Goal: Task Accomplishment & Management: Manage account settings

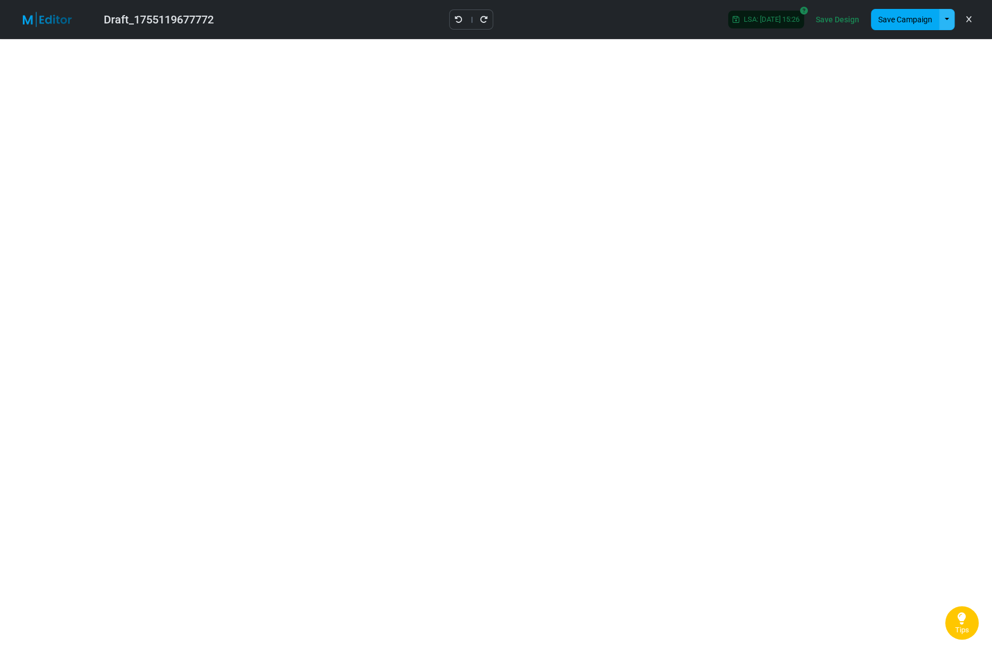
click at [944, 18] on button "button" at bounding box center [947, 19] width 16 height 21
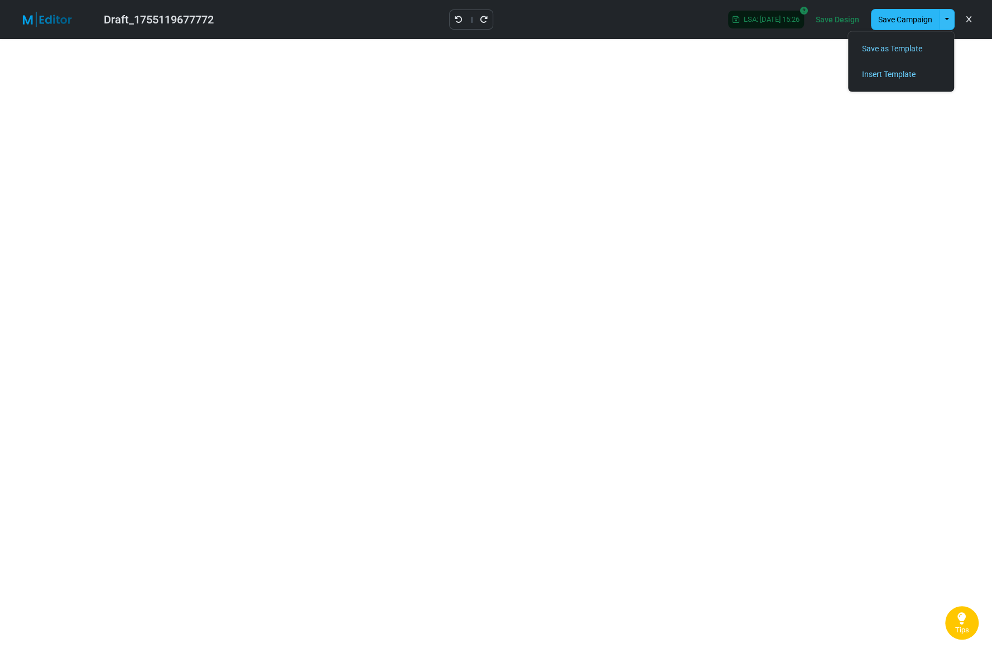
click at [901, 16] on button "Save Campaign" at bounding box center [905, 19] width 69 height 21
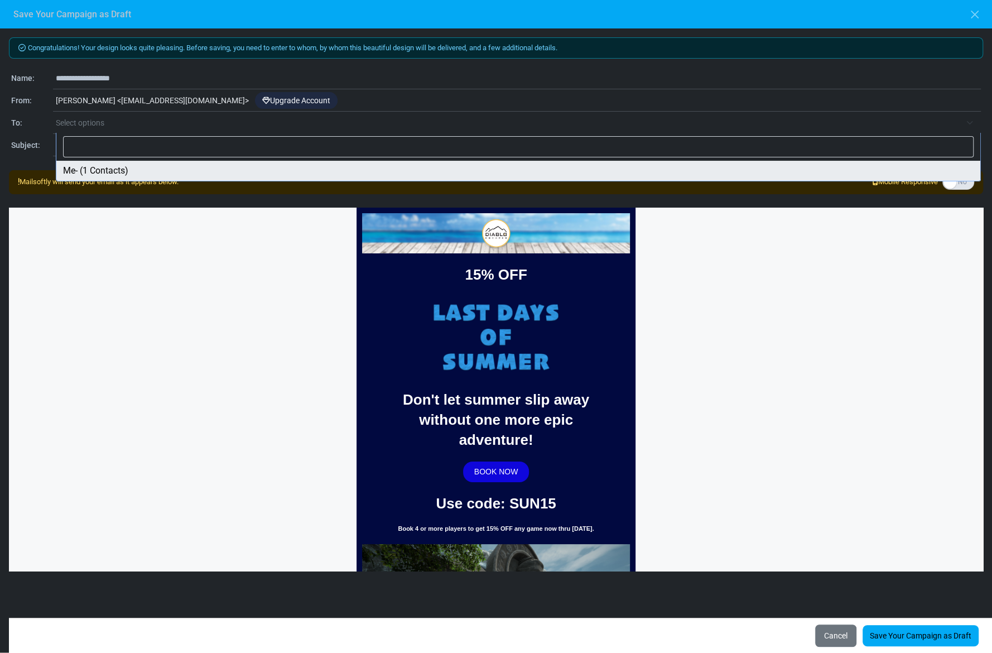
click at [74, 123] on span "Select options" at bounding box center [80, 122] width 49 height 9
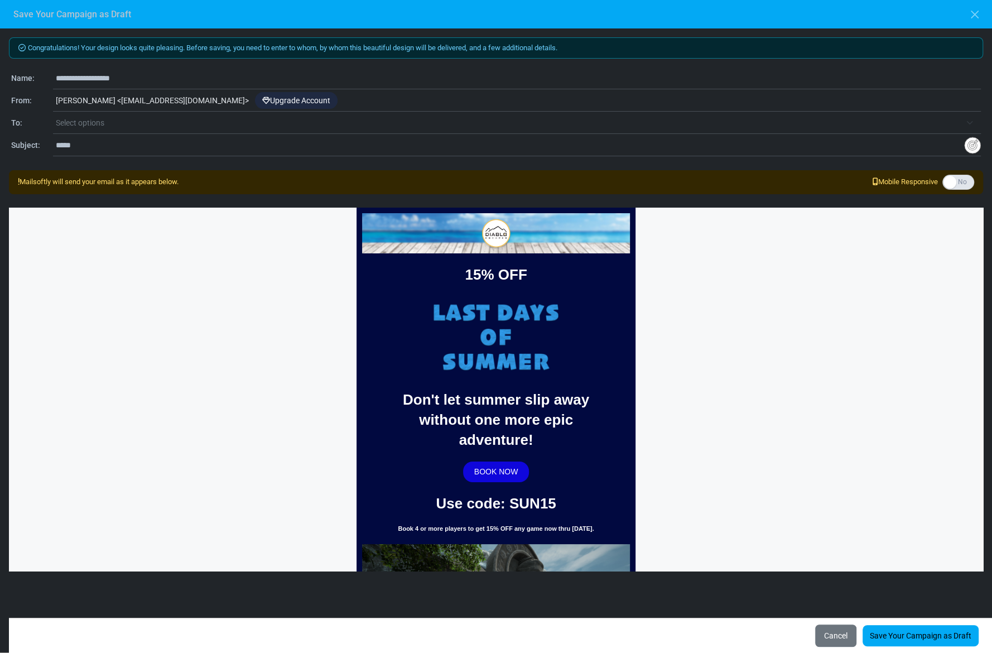
click at [66, 15] on h6 "Save Your Campaign as Draft" at bounding box center [72, 14] width 118 height 11
click at [896, 633] on link "Save Your Campaign as Draft" at bounding box center [920, 635] width 116 height 21
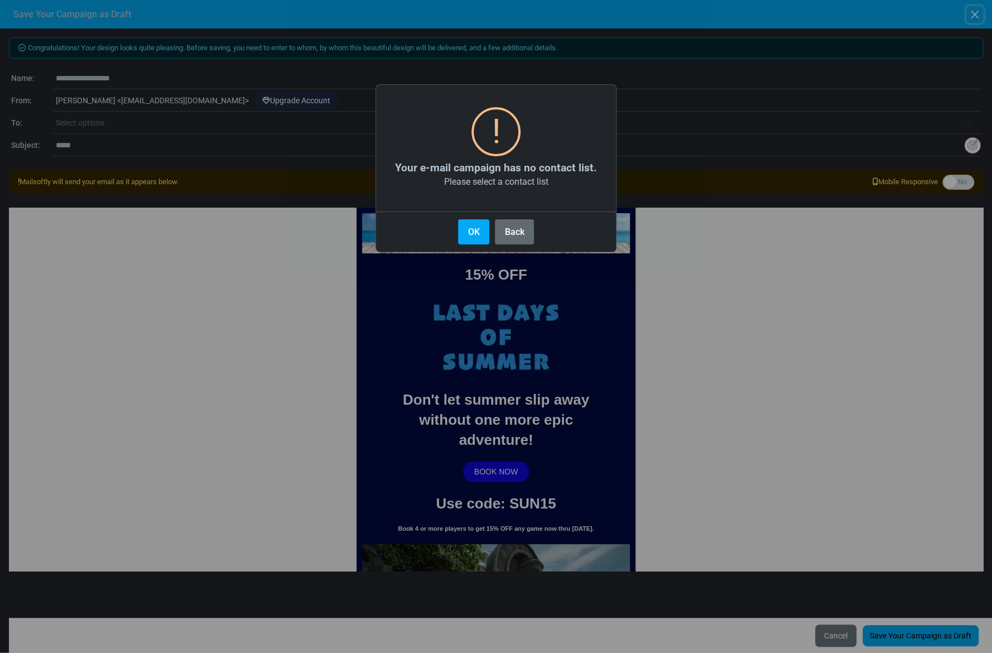
click at [508, 234] on button "Back" at bounding box center [514, 231] width 39 height 25
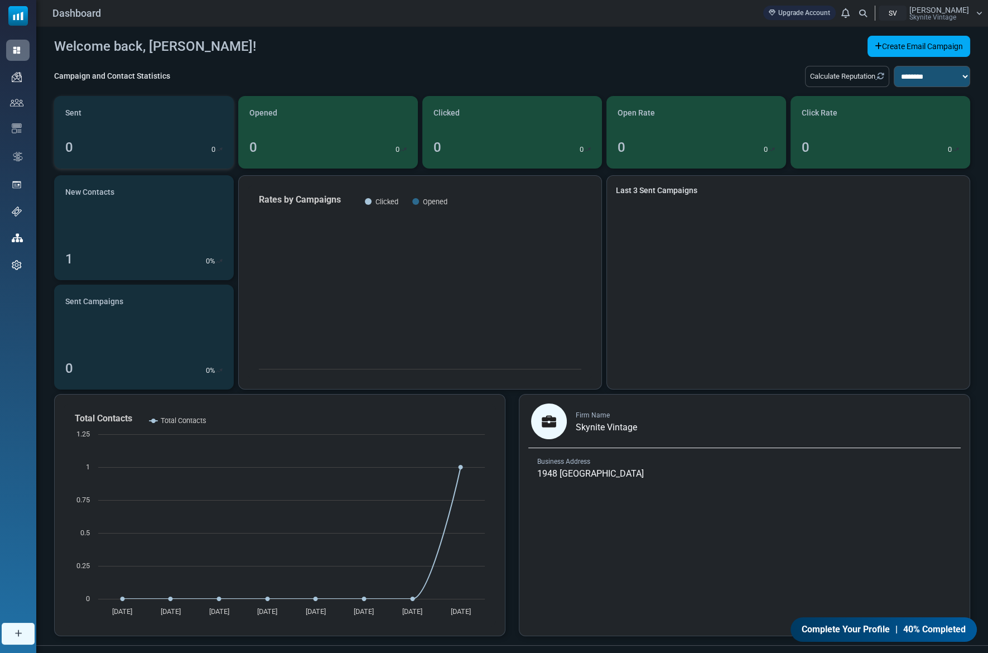
click at [83, 131] on div "Sent 0 0" at bounding box center [144, 132] width 180 height 73
click at [94, 257] on div "1 0 %" at bounding box center [143, 259] width 157 height 20
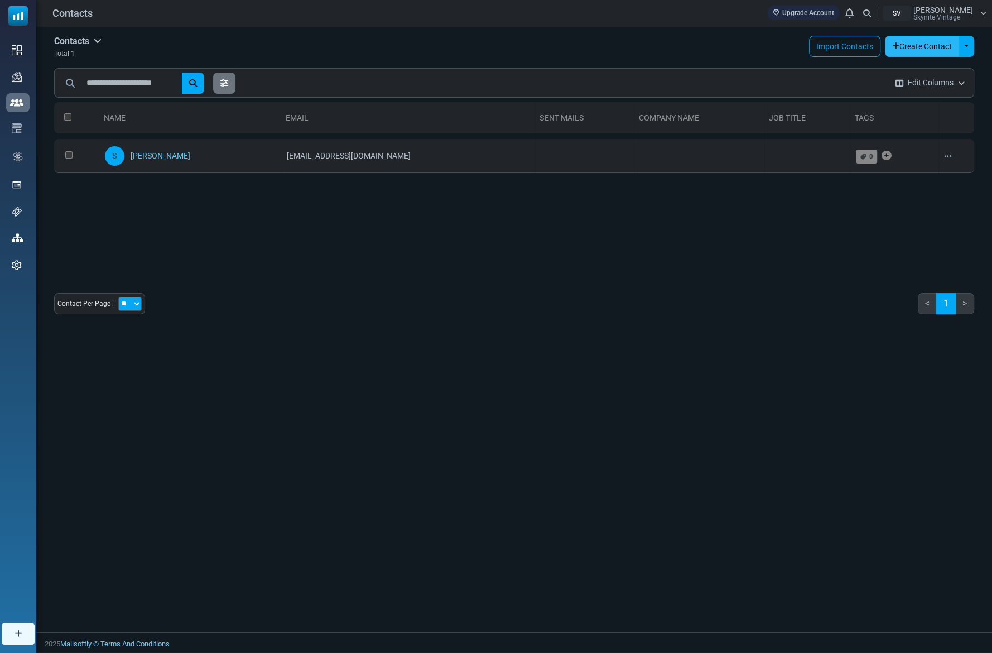
click at [903, 49] on button "Create Contact" at bounding box center [922, 46] width 74 height 21
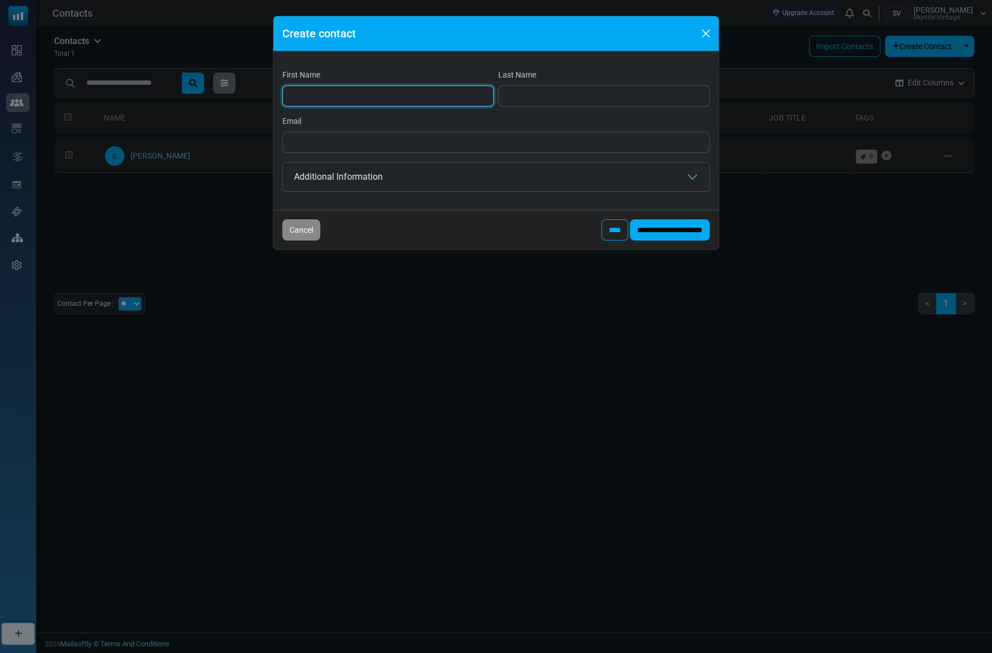
click at [360, 96] on input "First Name" at bounding box center [387, 95] width 211 height 21
type input "*****"
click at [586, 99] on input "Last Name" at bounding box center [603, 95] width 211 height 21
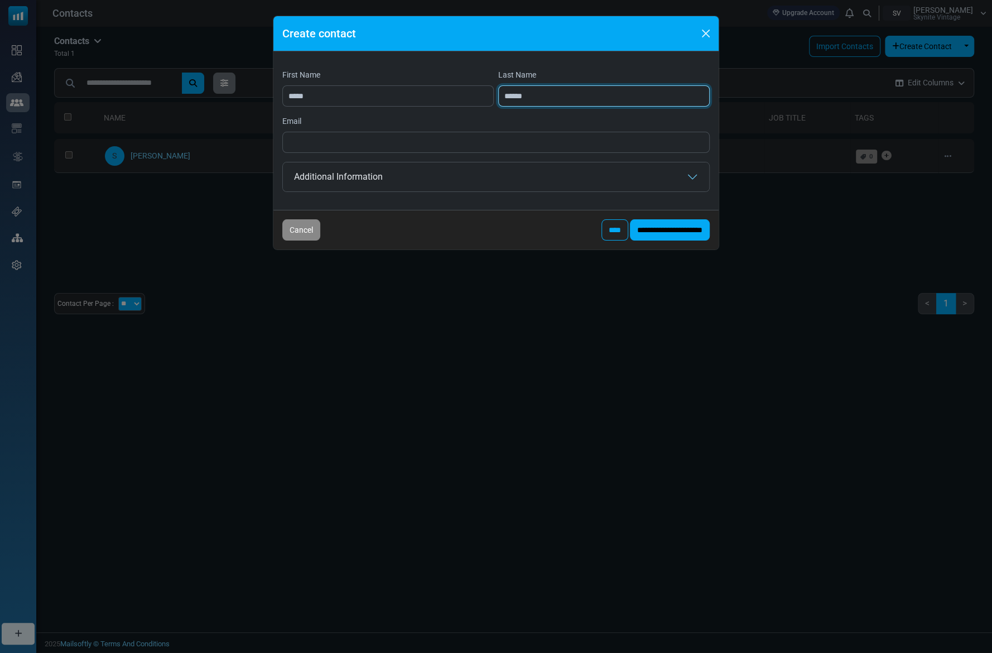
type input "******"
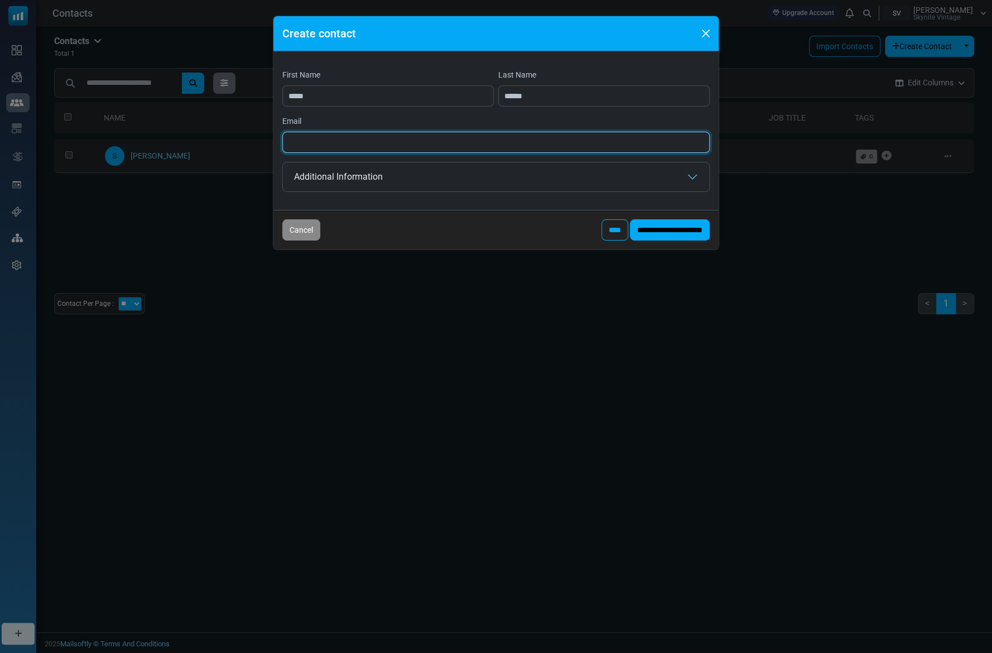
click at [445, 142] on input "Email" at bounding box center [495, 142] width 427 height 21
type input "**********"
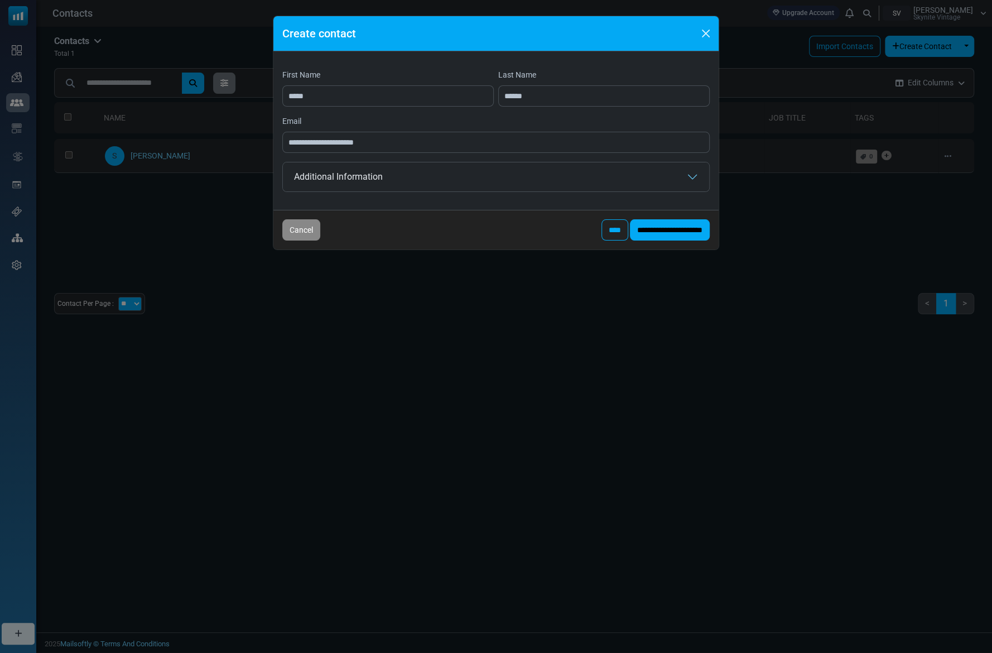
click at [601, 229] on input "****" at bounding box center [614, 229] width 27 height 21
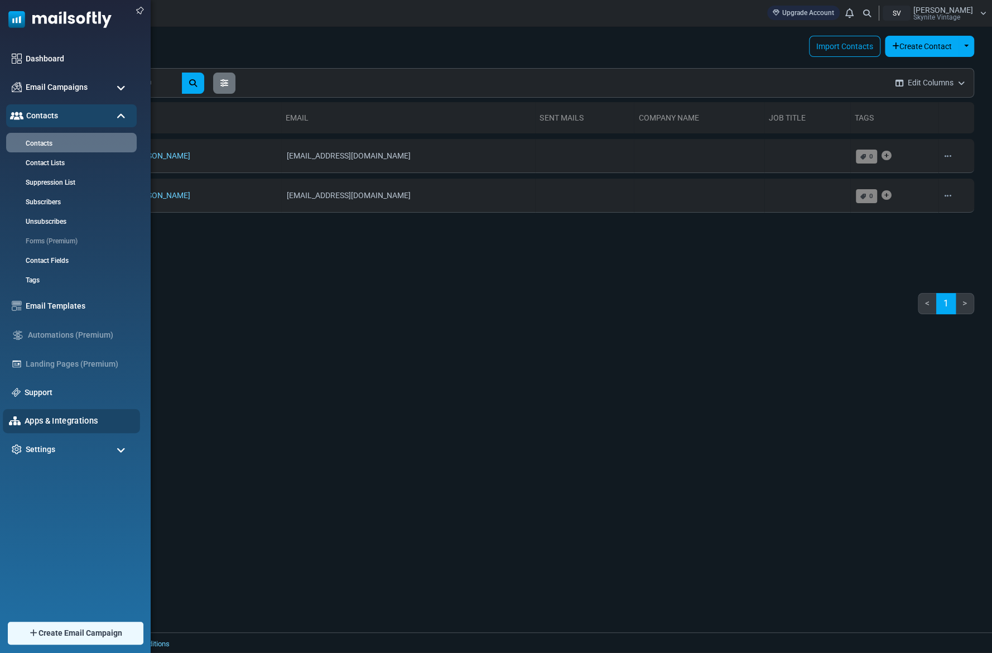
click at [76, 423] on link "Apps & Integrations" at bounding box center [79, 420] width 109 height 12
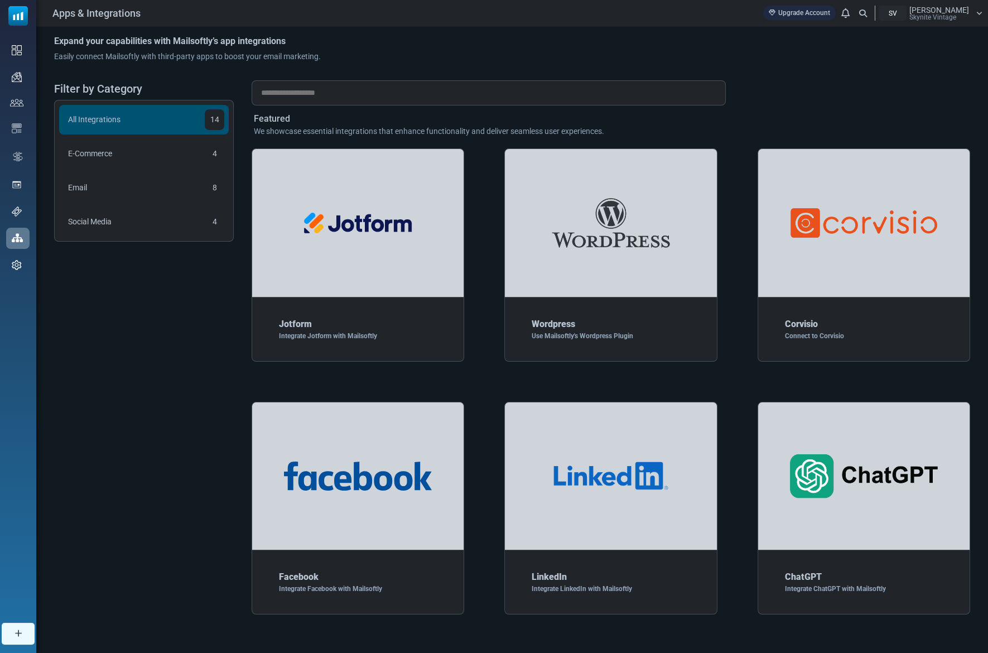
click at [301, 93] on input "text" at bounding box center [489, 92] width 474 height 25
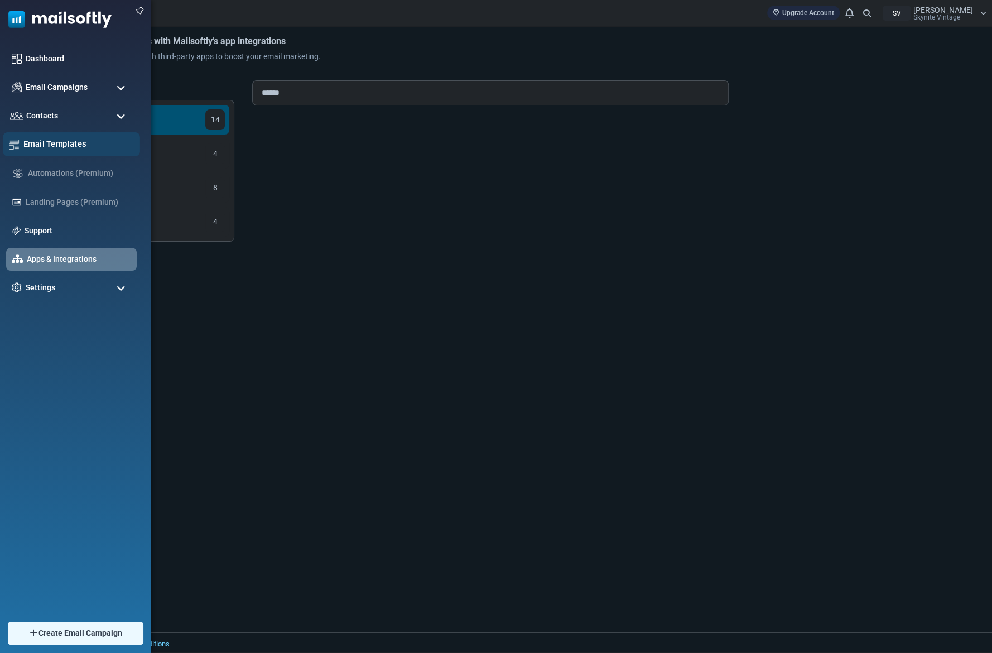
type input "******"
click at [44, 144] on link "Email Templates" at bounding box center [78, 144] width 110 height 12
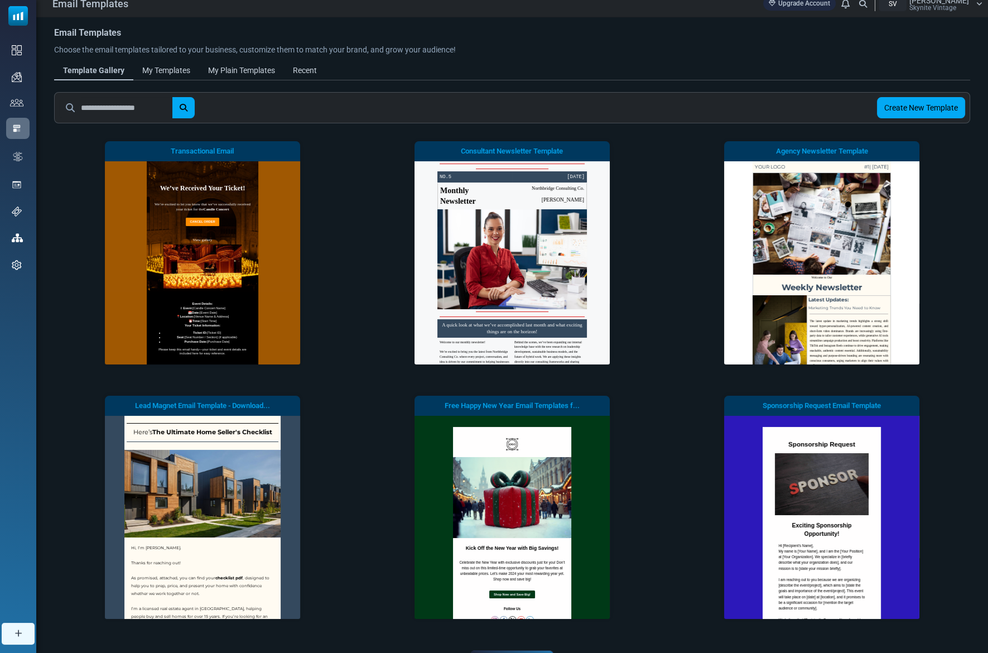
scroll to position [68, 0]
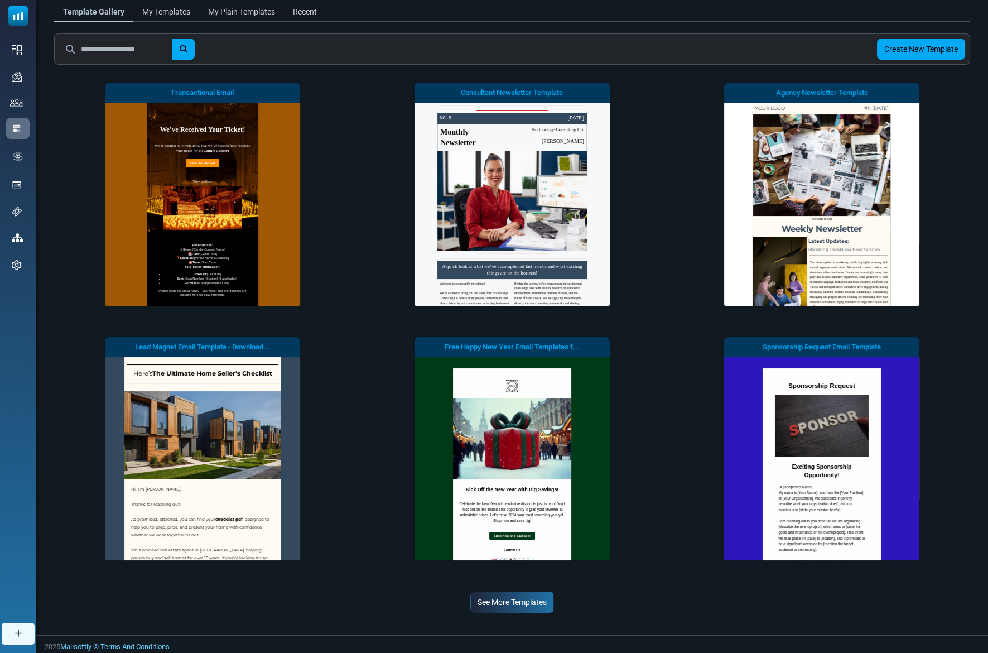
click at [535, 607] on link "See More Templates" at bounding box center [512, 601] width 84 height 21
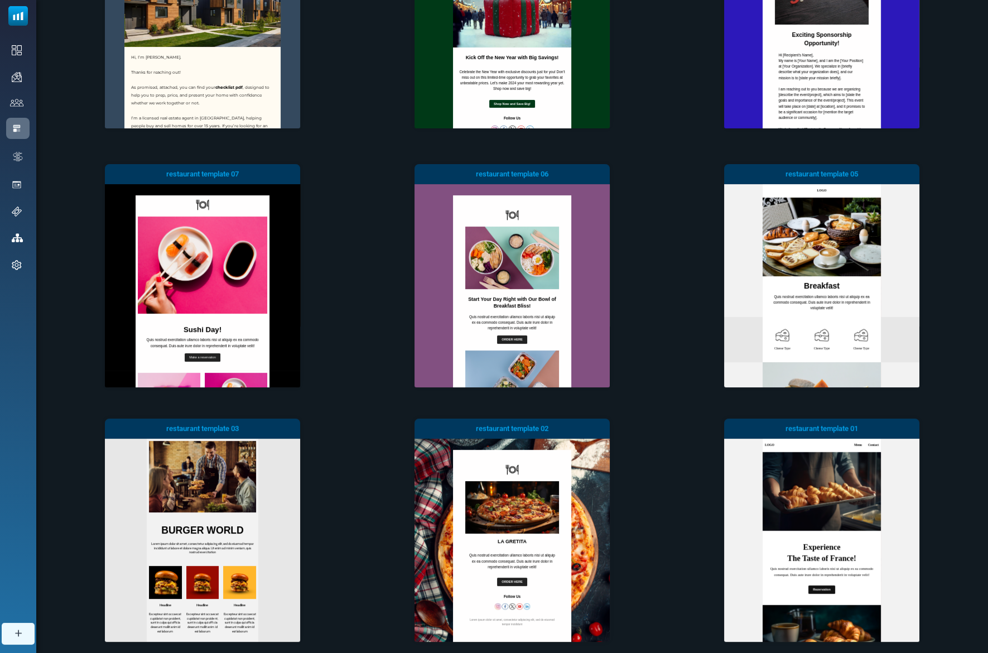
scroll to position [581, 0]
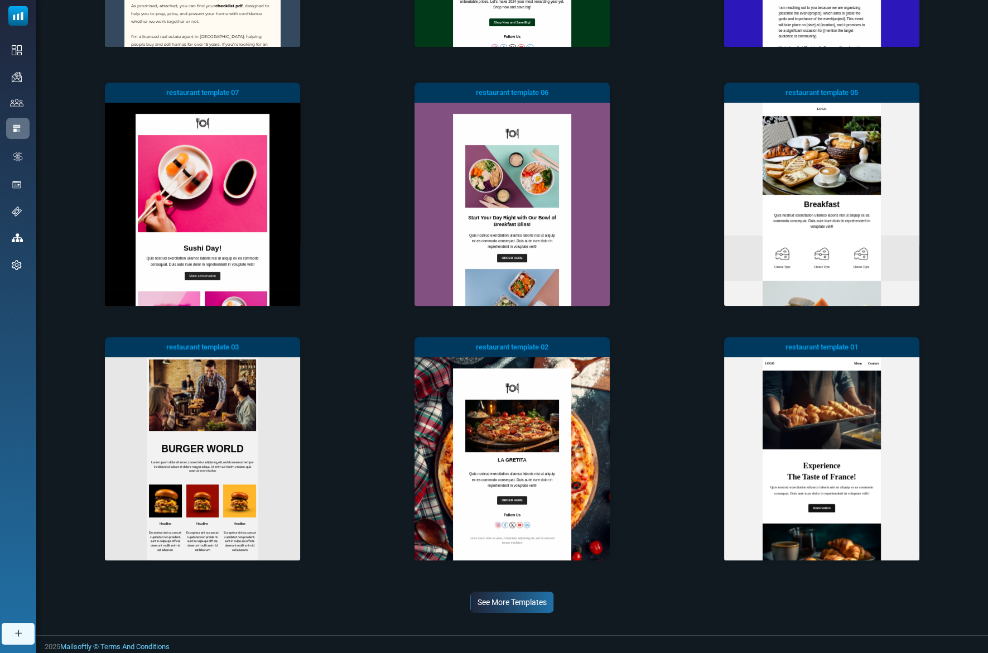
click at [523, 598] on link "See More Templates" at bounding box center [512, 601] width 84 height 21
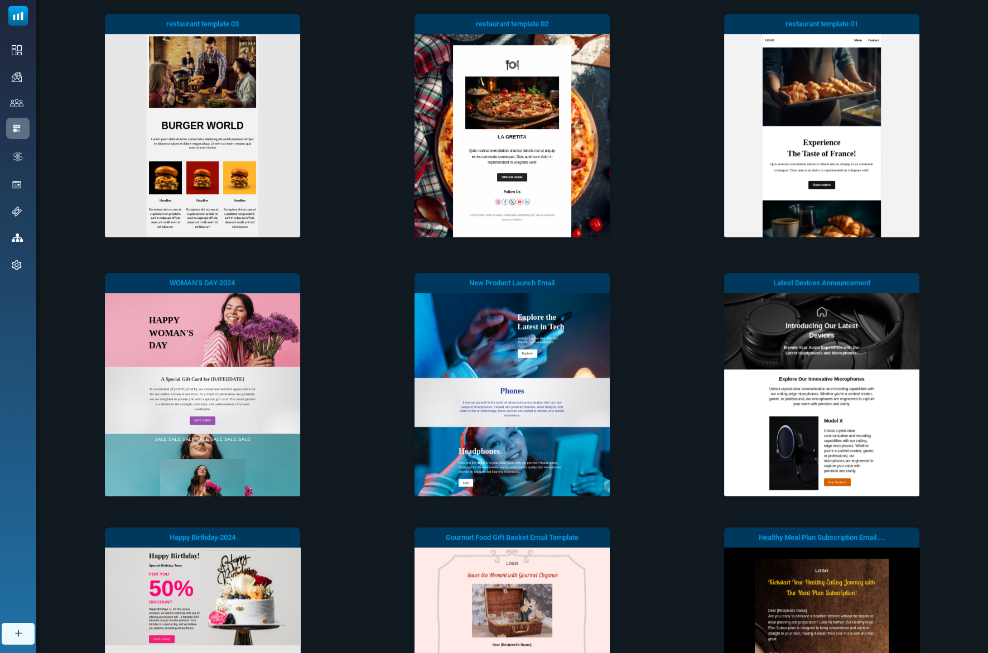
scroll to position [1094, 0]
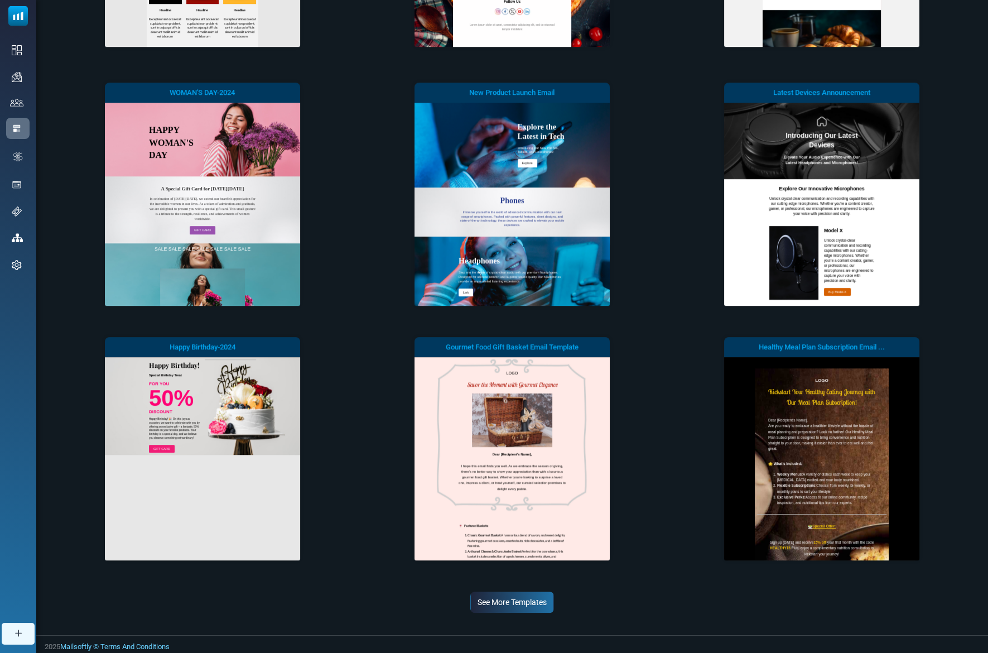
click at [528, 607] on link "See More Templates" at bounding box center [512, 601] width 84 height 21
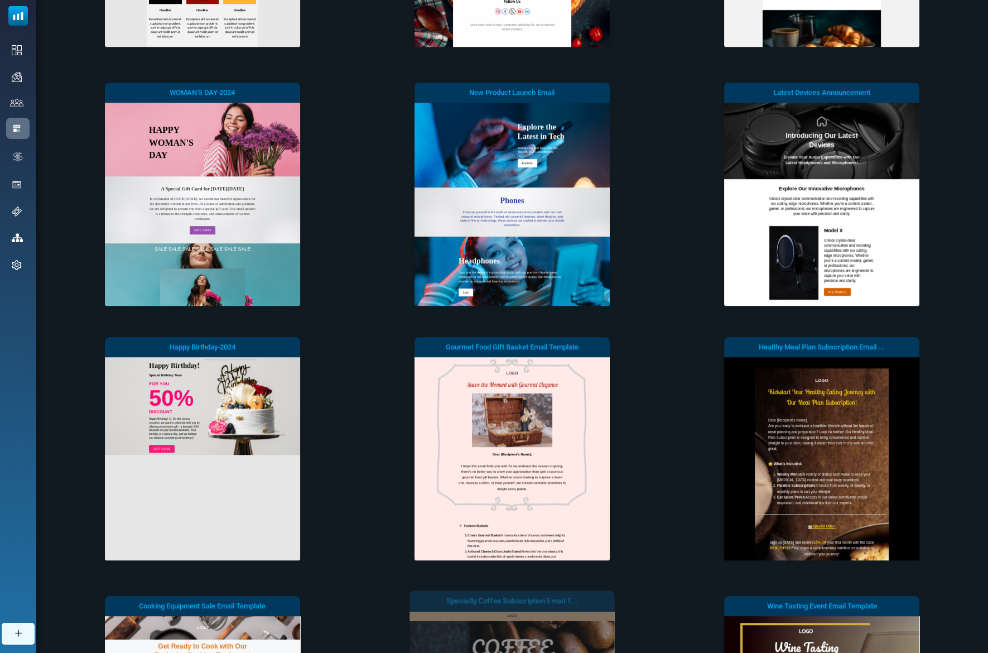
scroll to position [0, 0]
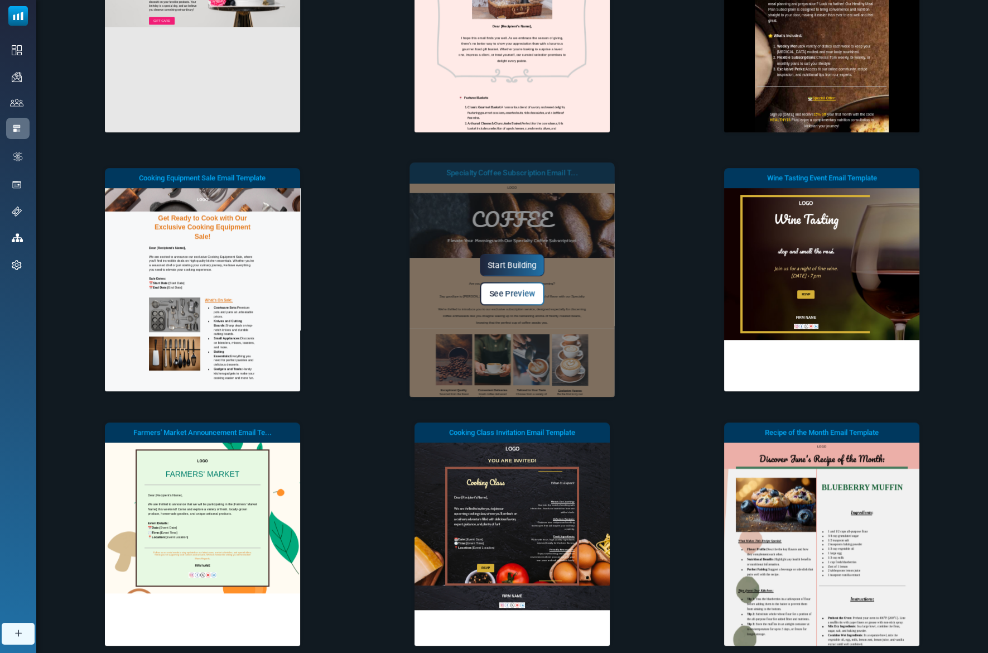
click at [507, 292] on span "See Preview" at bounding box center [512, 293] width 46 height 9
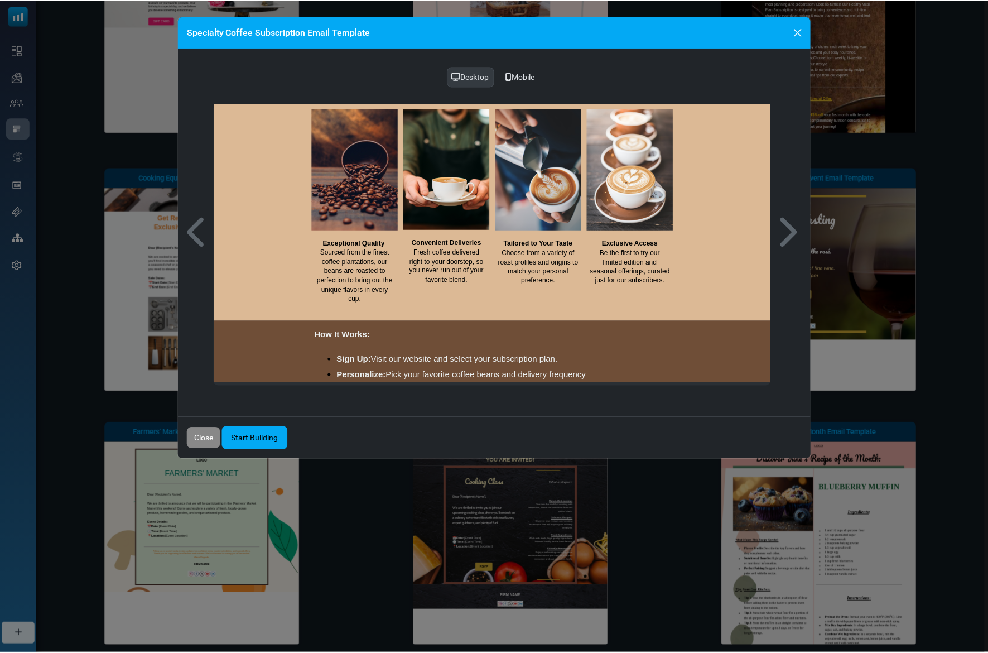
scroll to position [479, 0]
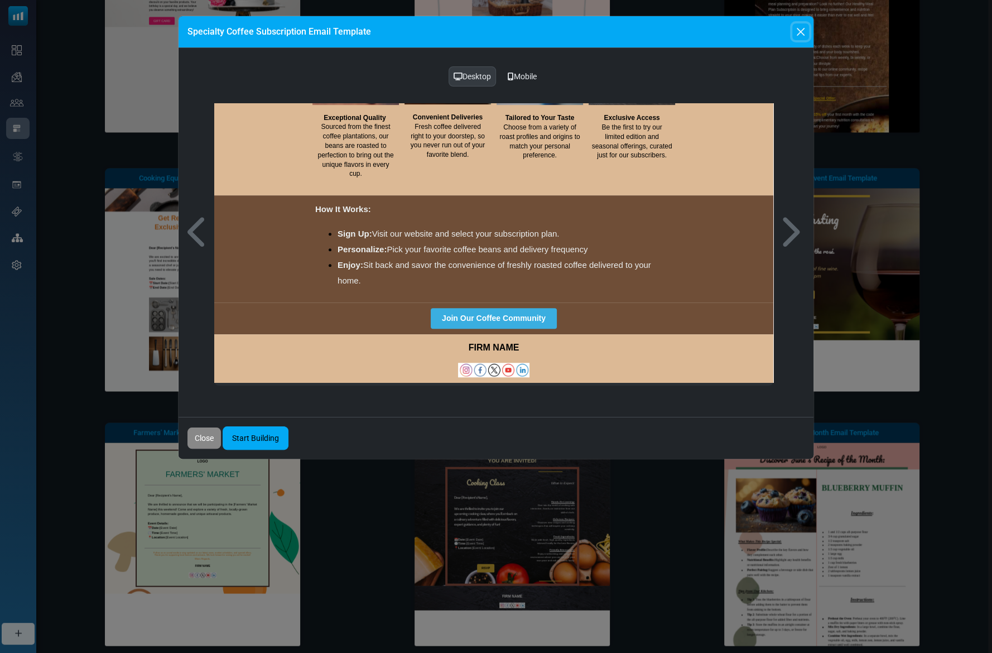
click at [801, 32] on button "Close" at bounding box center [800, 31] width 17 height 17
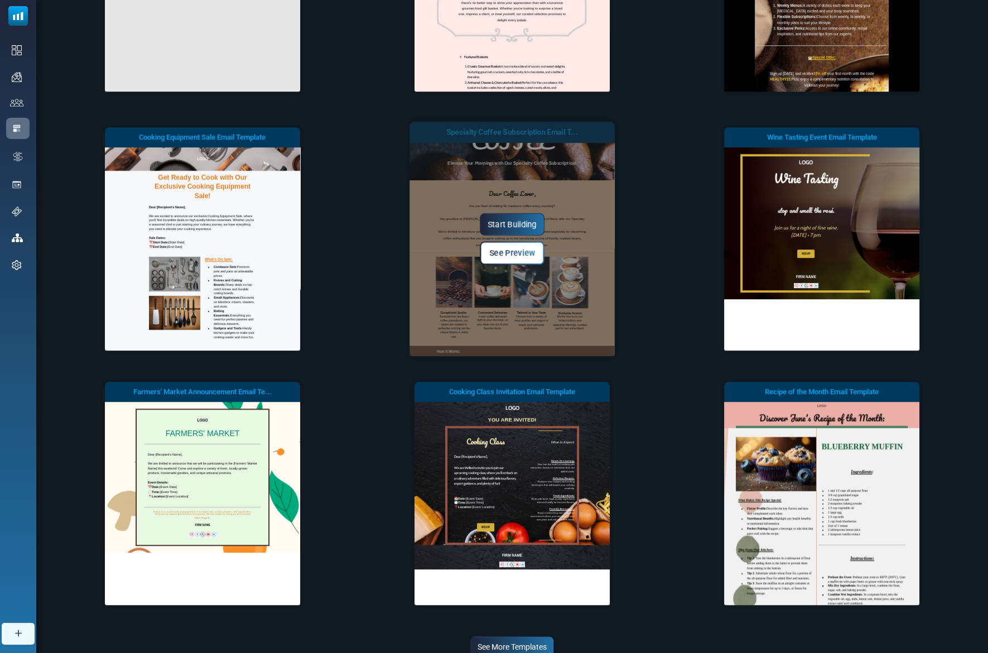
scroll to position [1607, 0]
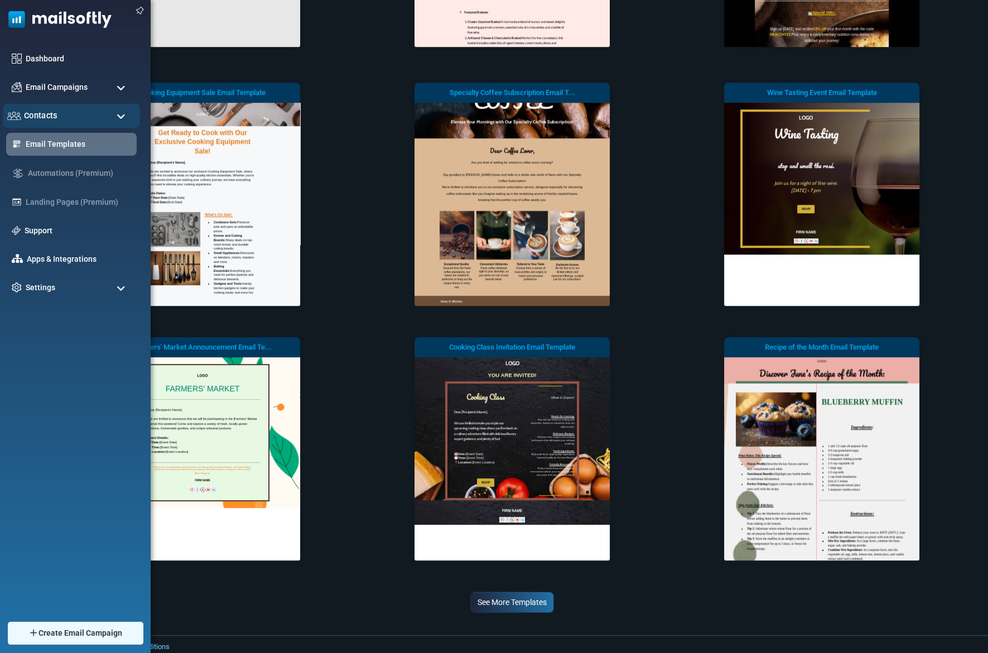
click at [39, 118] on span "Contacts" at bounding box center [40, 115] width 33 height 12
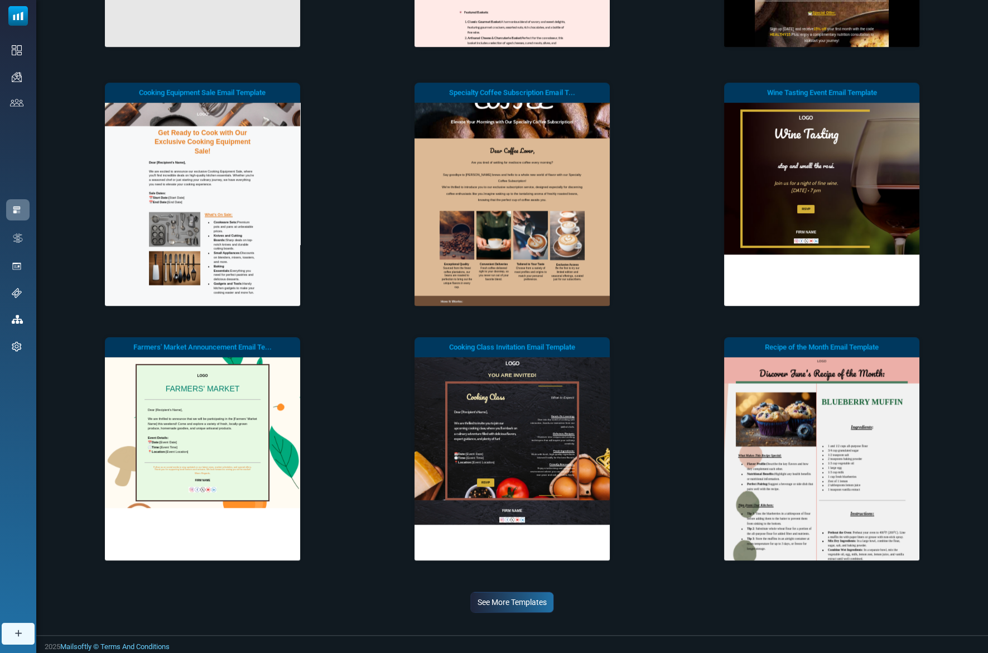
click at [0, 0] on link "Contact Lists" at bounding box center [0, 0] width 0 height 0
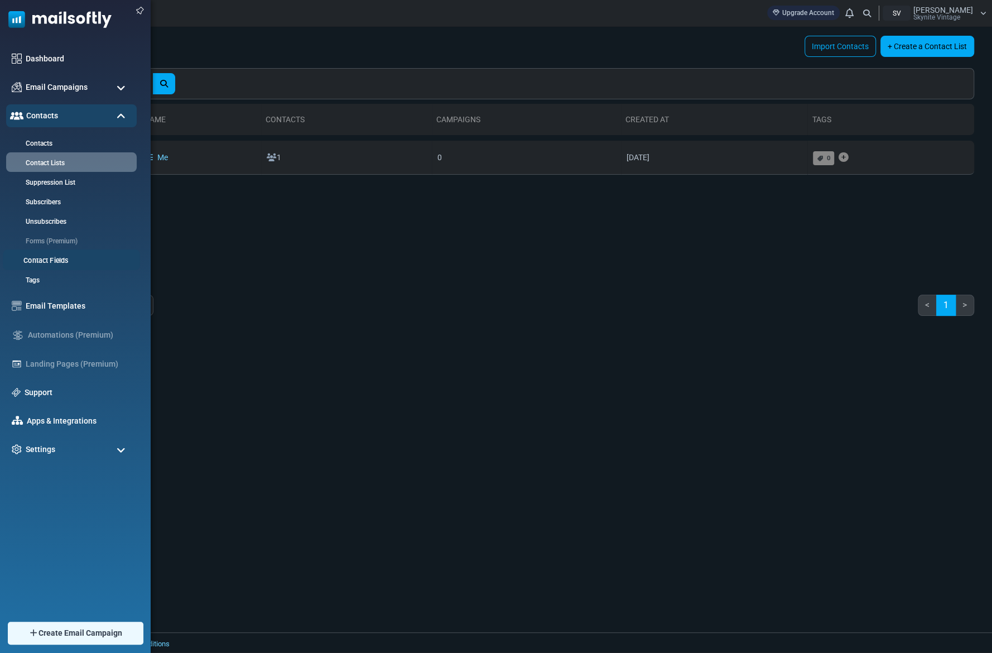
click at [66, 260] on link "Contact Fields" at bounding box center [70, 260] width 134 height 11
